Goal: Check status: Check status

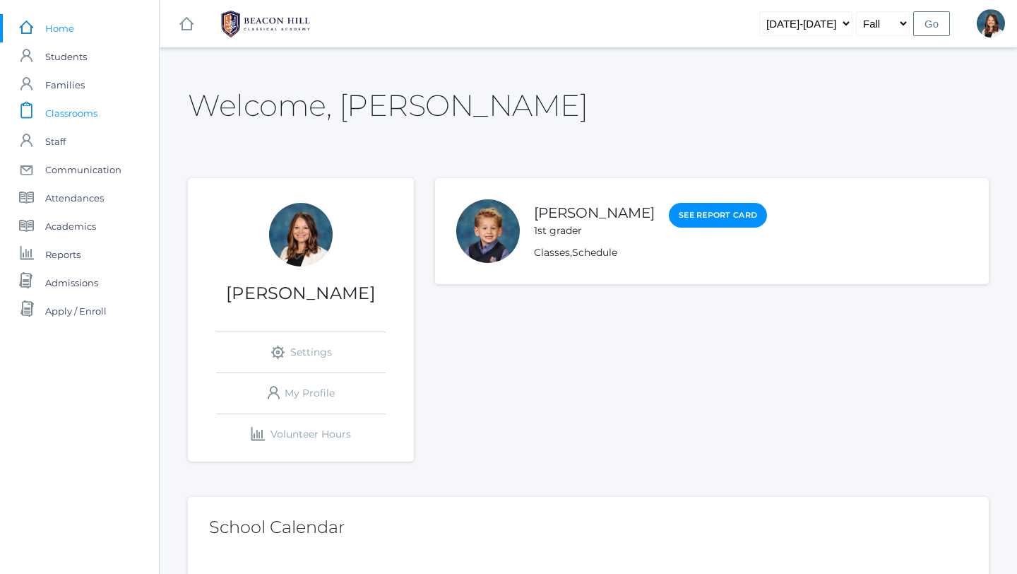
click at [82, 111] on span "Classrooms" at bounding box center [71, 113] width 52 height 28
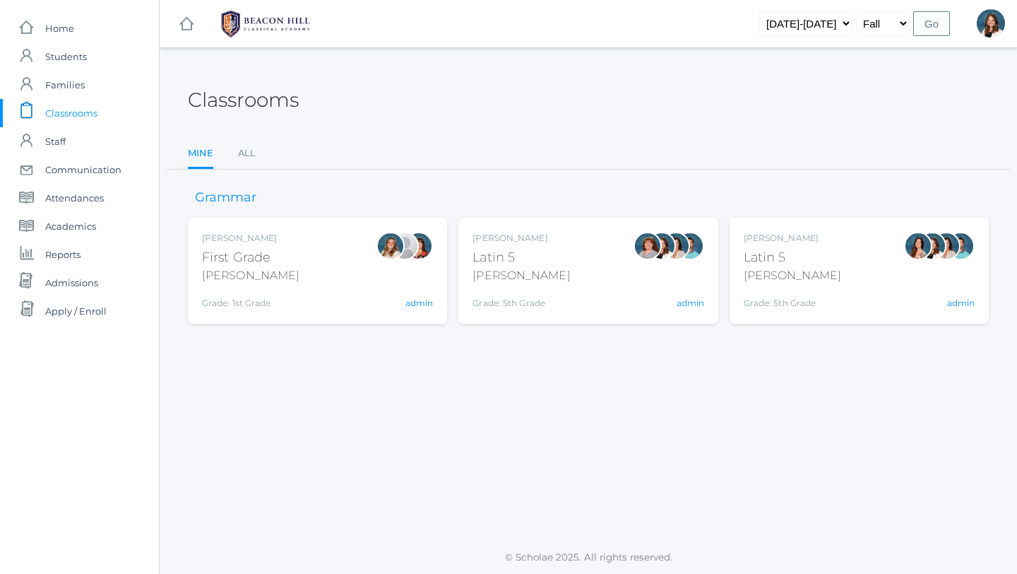
click at [319, 291] on div "Liv Barber First Grade Barber Grade: 1st Grade 01LA admin" at bounding box center [317, 271] width 231 height 78
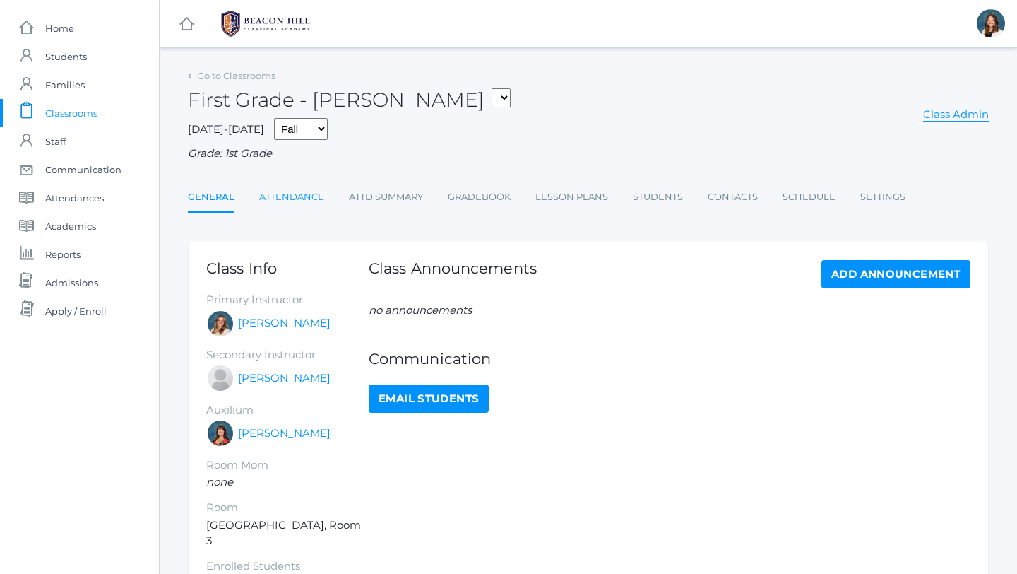
click at [309, 196] on link "Attendance" at bounding box center [291, 197] width 65 height 28
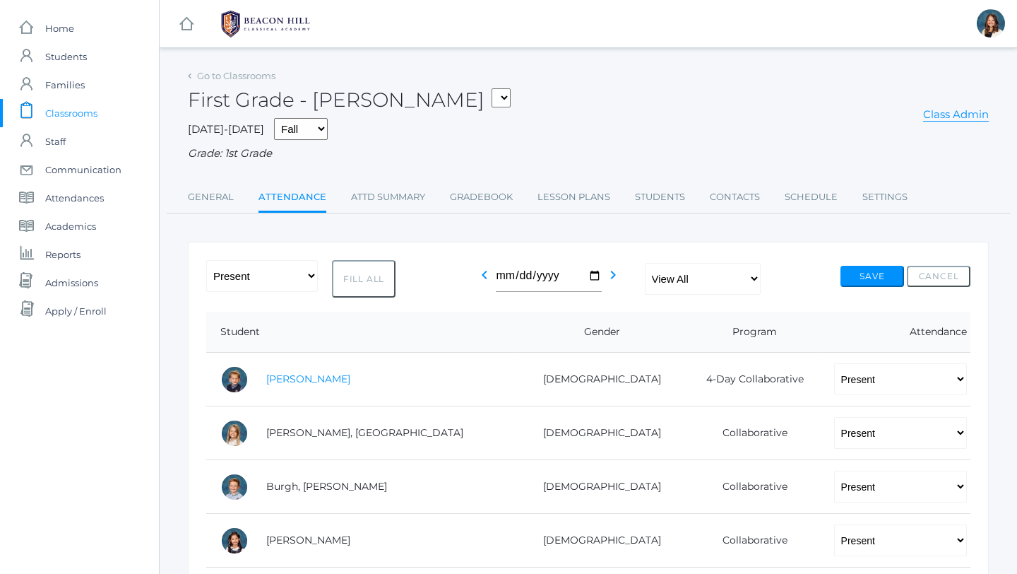
click at [287, 381] on link "[PERSON_NAME]" at bounding box center [308, 378] width 84 height 13
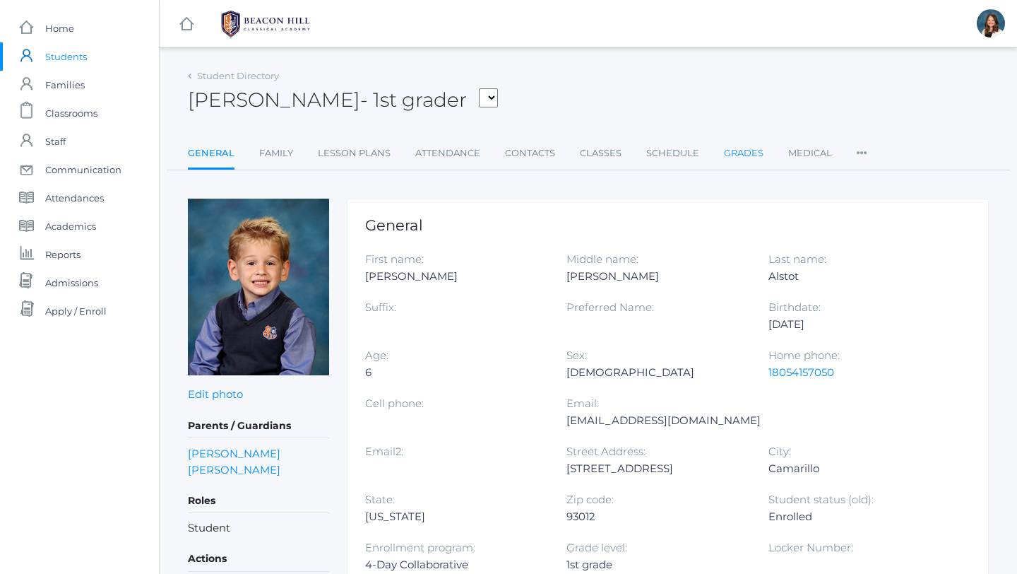
click at [741, 150] on link "Grades" at bounding box center [744, 153] width 40 height 28
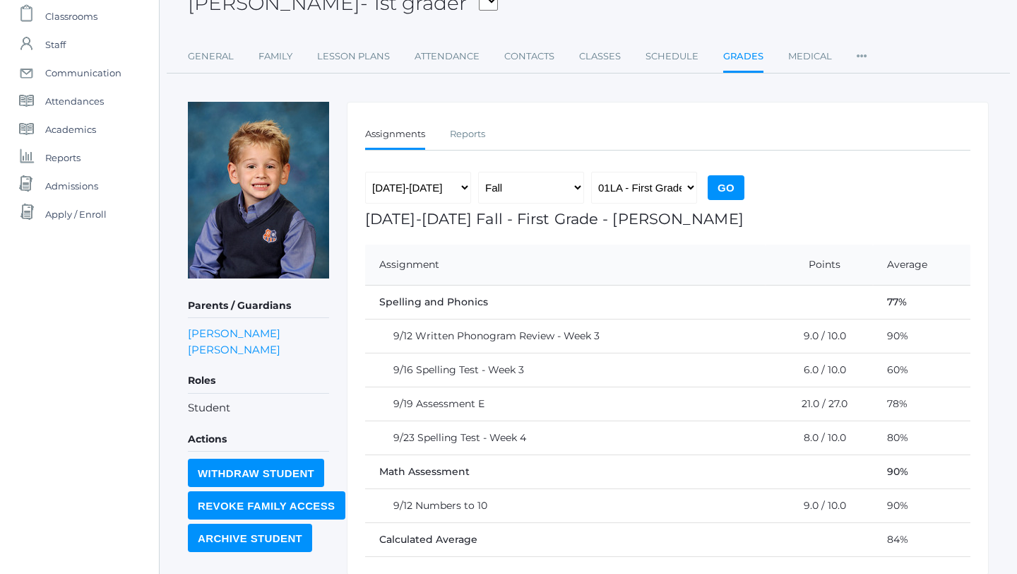
scroll to position [93, 0]
